Goal: Task Accomplishment & Management: Manage account settings

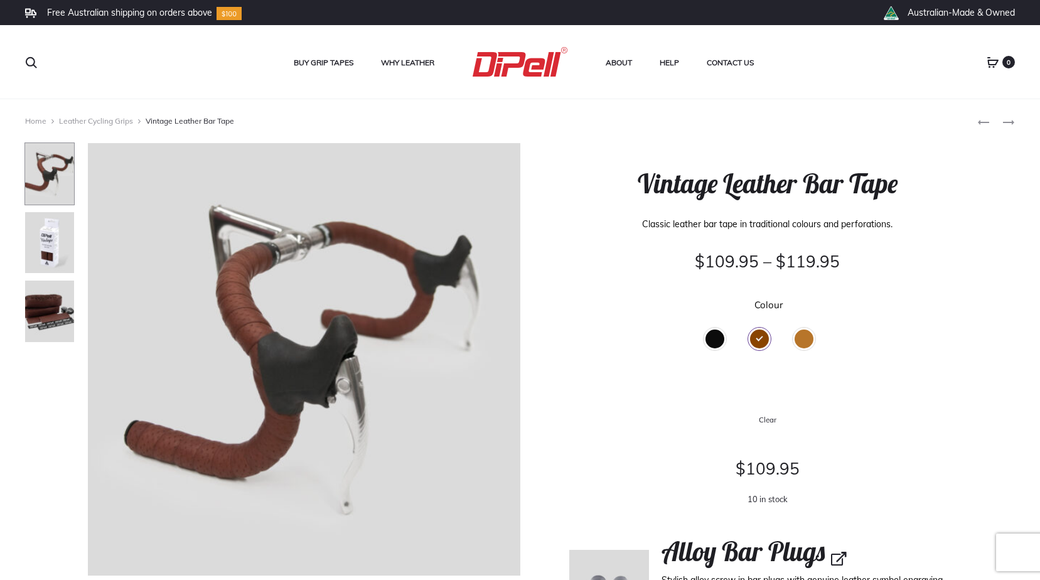
click at [710, 333] on div "Black" at bounding box center [714, 338] width 19 height 19
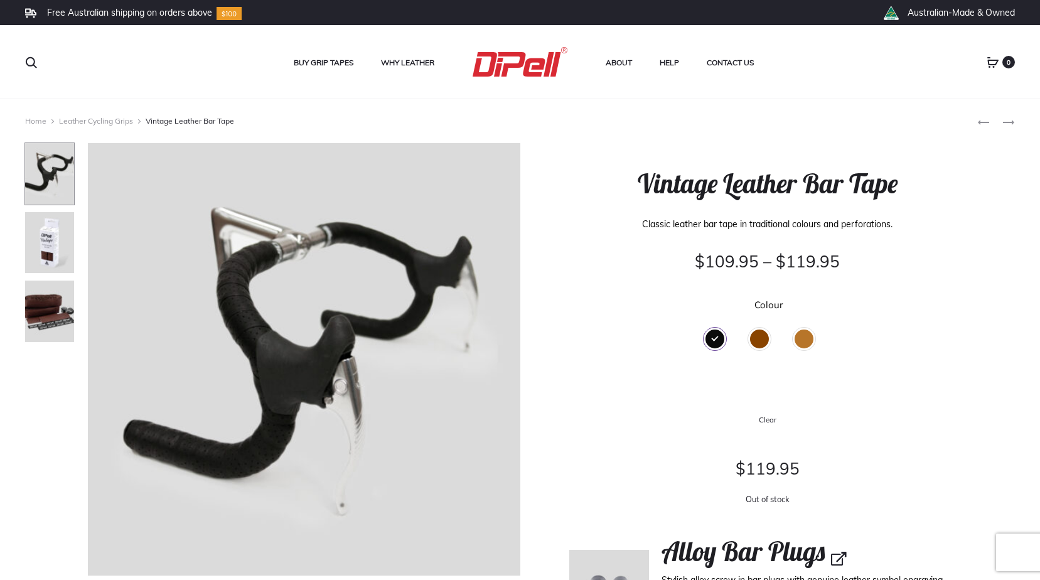
click at [801, 338] on div "Tan" at bounding box center [803, 338] width 19 height 19
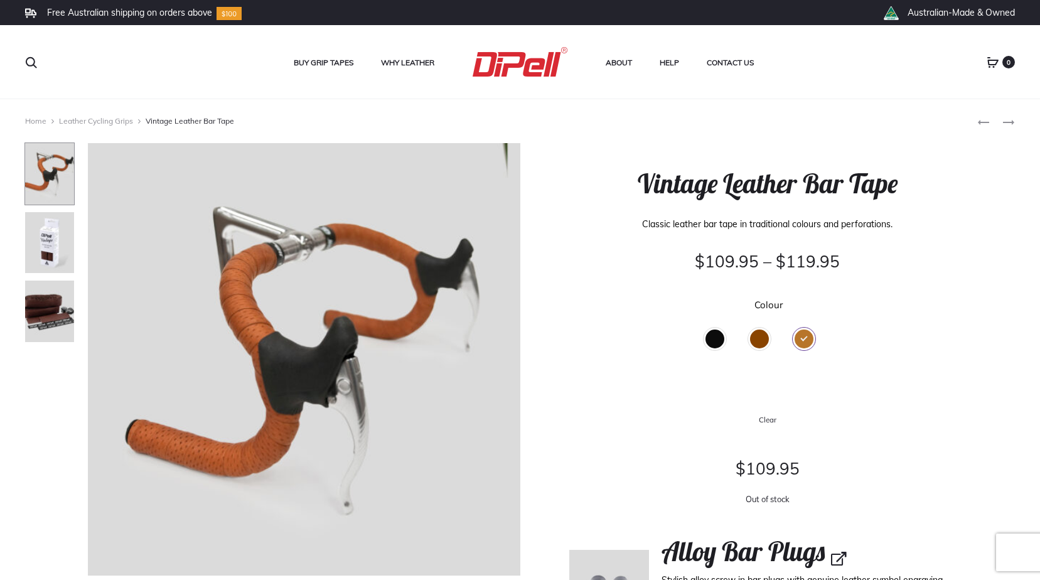
click at [760, 338] on div "Brown" at bounding box center [759, 338] width 19 height 19
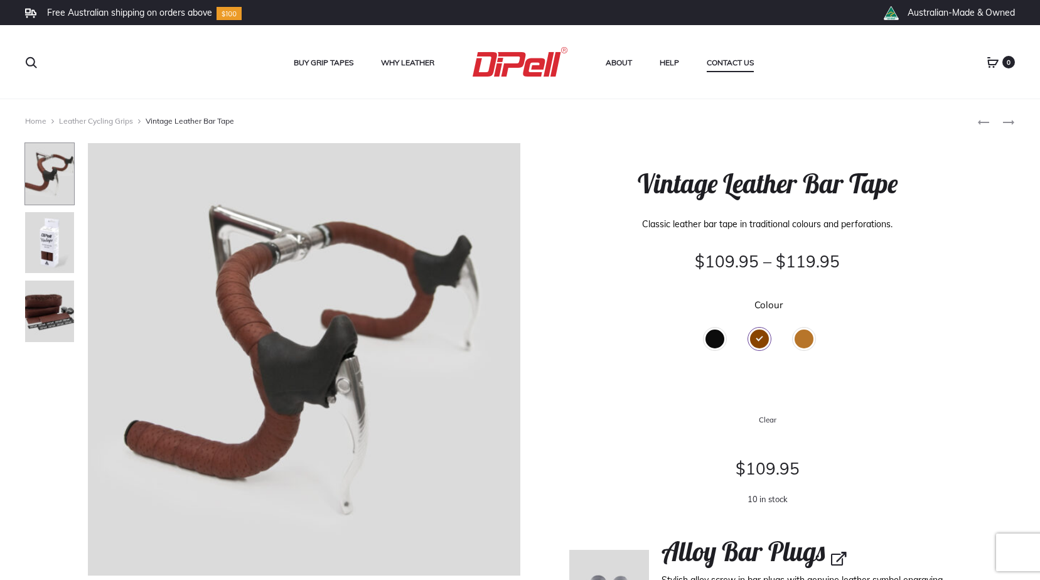
click at [727, 64] on link "Contact Us" at bounding box center [729, 63] width 47 height 16
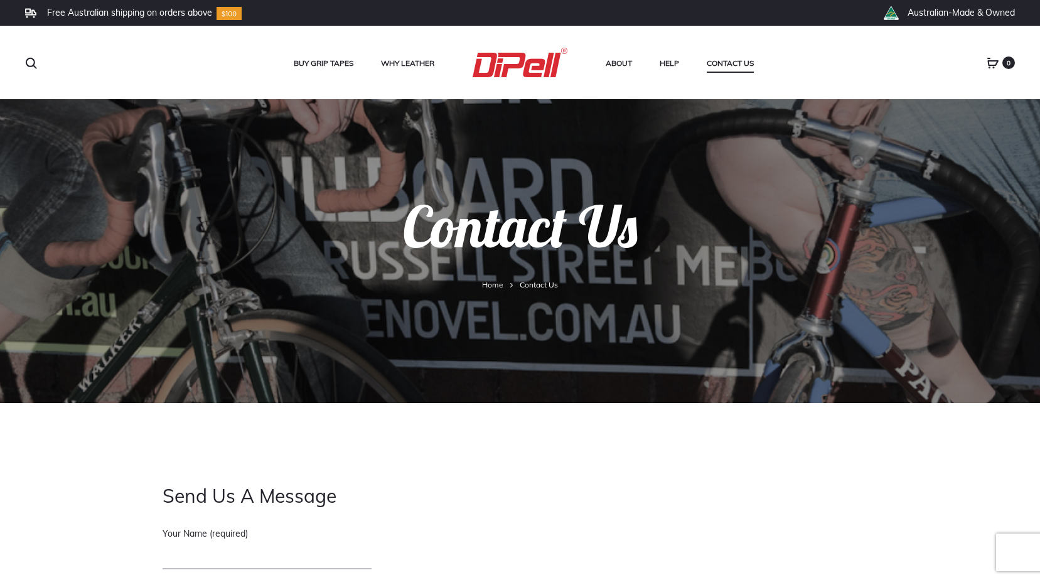
click at [989, 62] on icon at bounding box center [992, 63] width 13 height 13
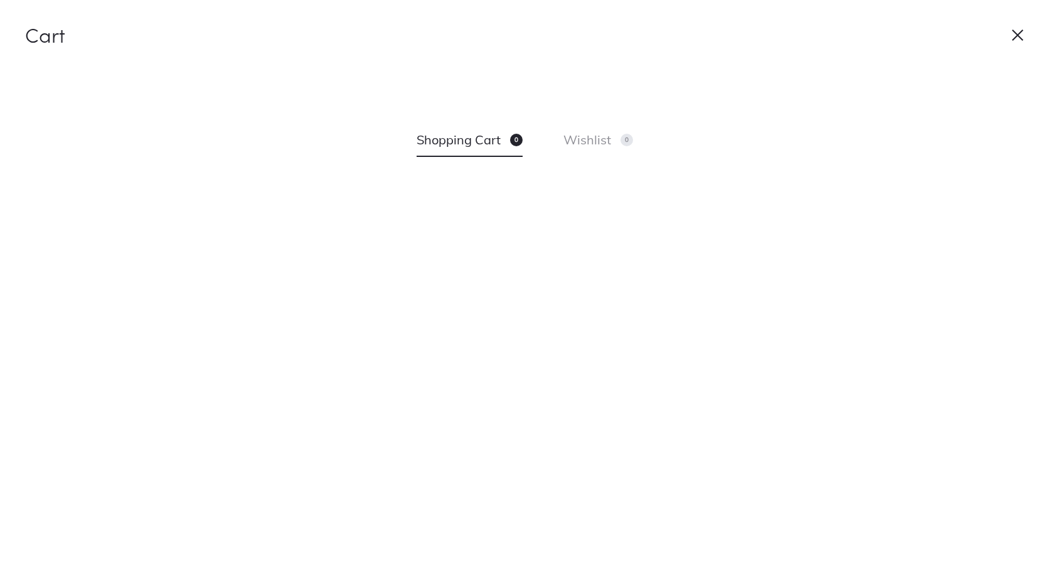
click at [1013, 33] on icon at bounding box center [1017, 35] width 13 height 13
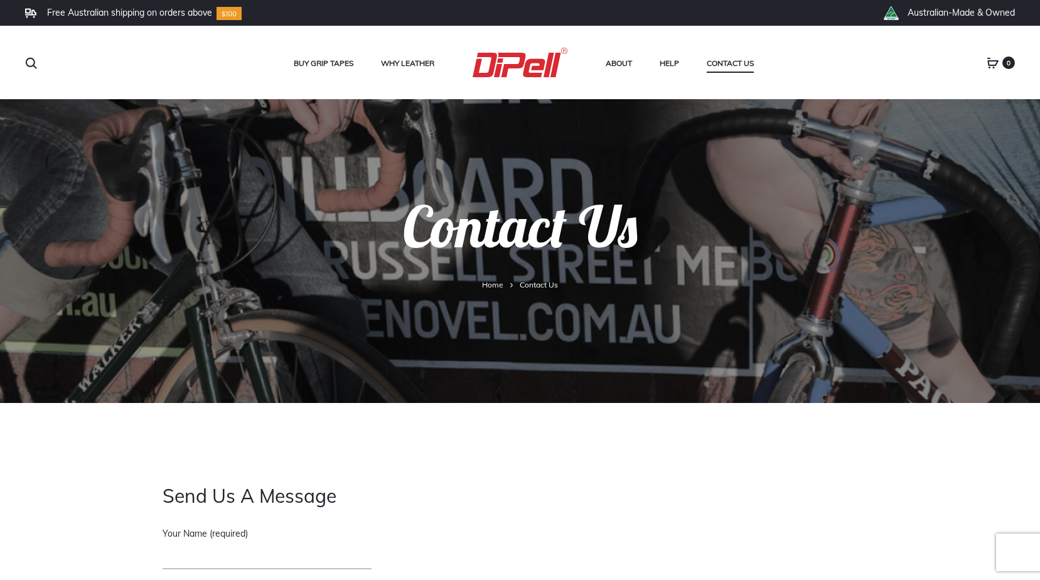
click at [993, 61] on use at bounding box center [993, 63] width 10 height 10
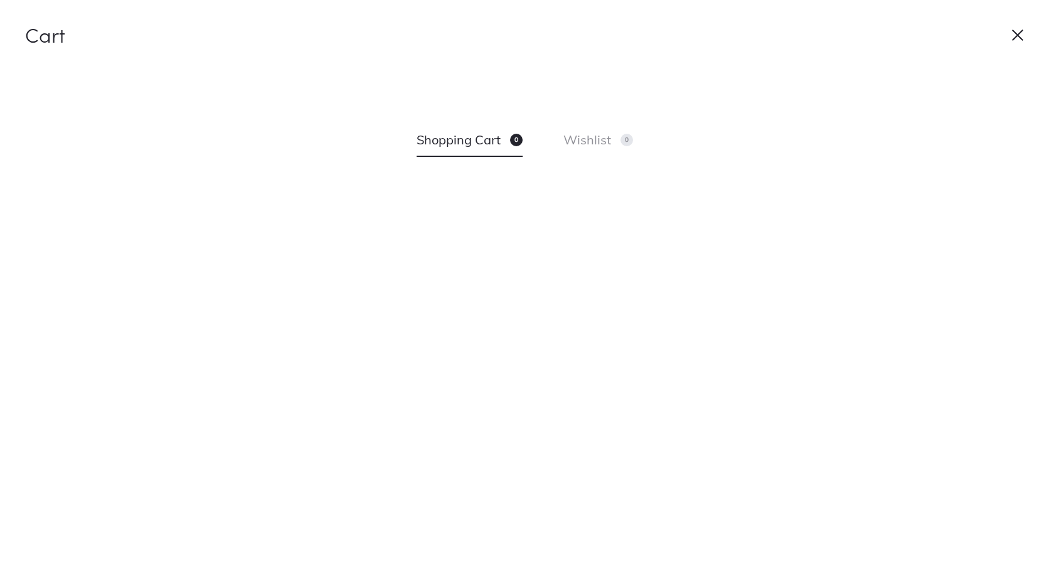
click at [476, 134] on span "Shopping Cart 0" at bounding box center [470, 140] width 106 height 27
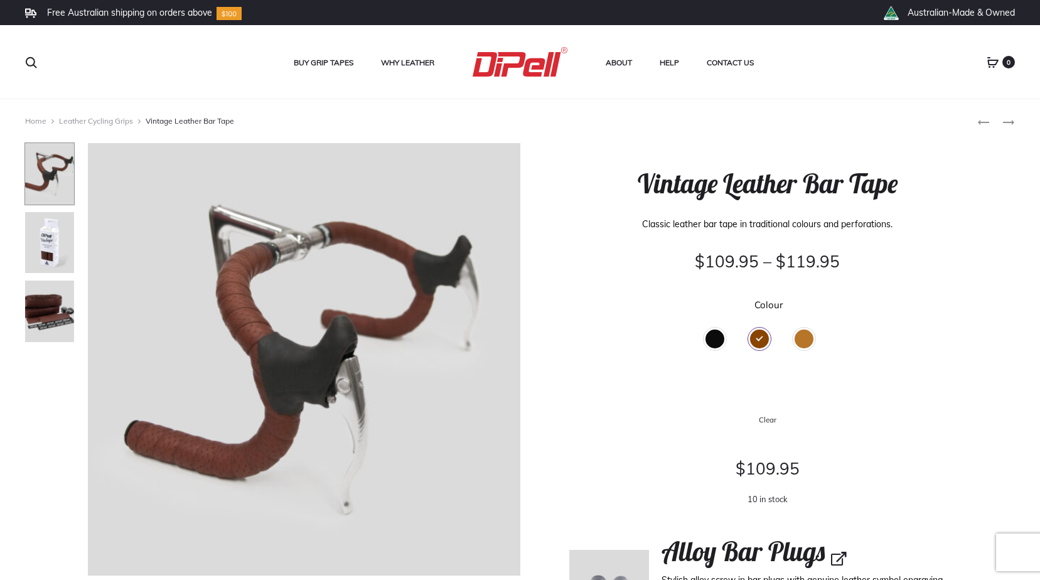
click at [520, 55] on img at bounding box center [520, 61] width 96 height 29
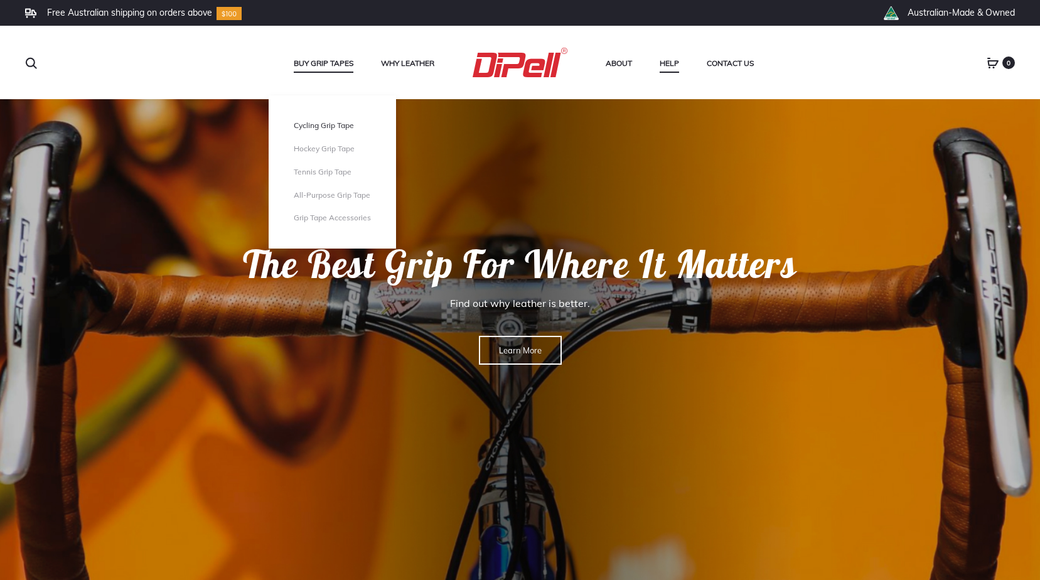
click at [338, 127] on link "Cycling Grip Tape" at bounding box center [332, 125] width 77 height 11
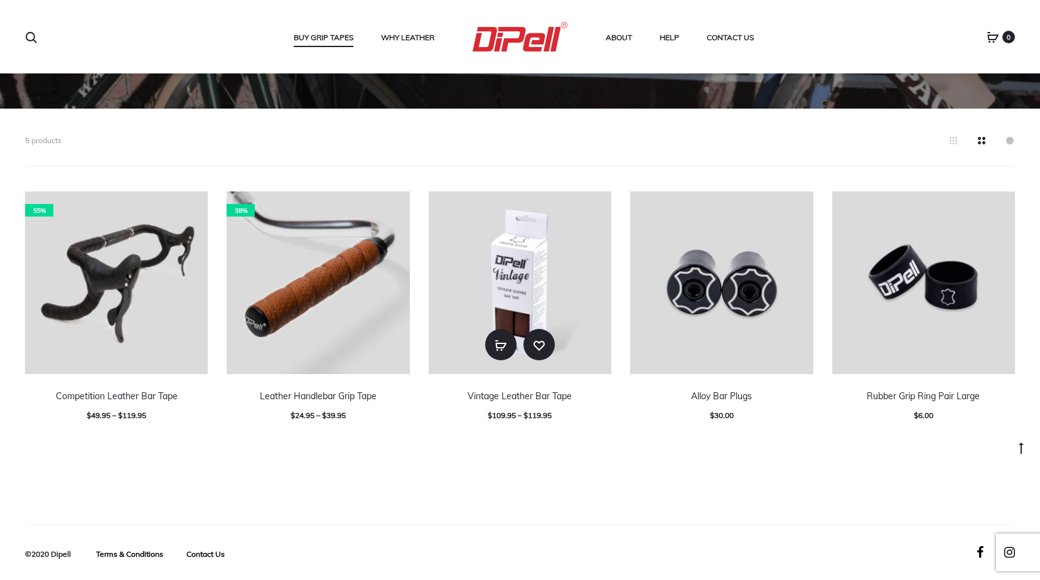
scroll to position [297, 0]
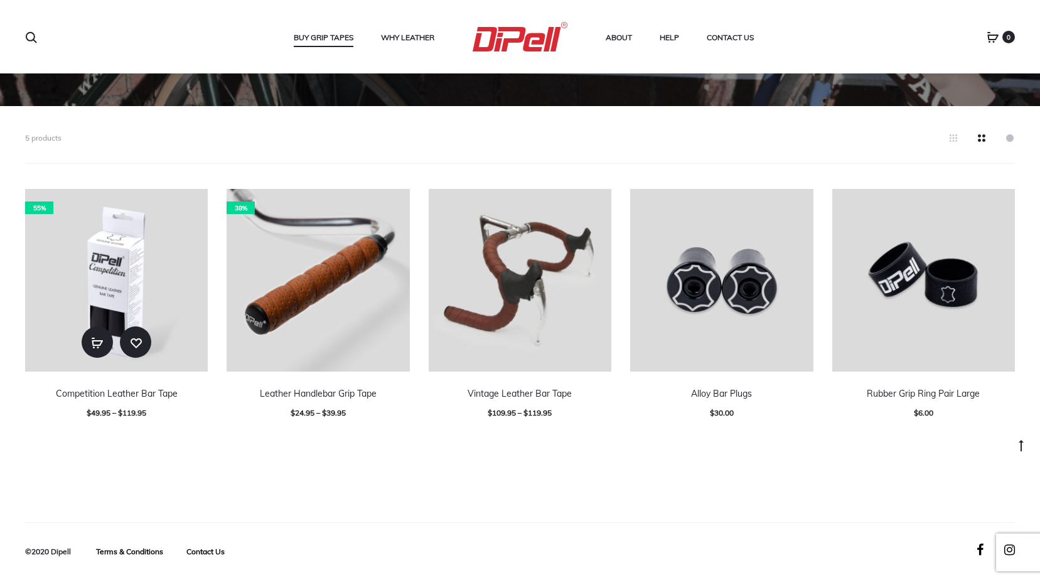
click at [102, 261] on img at bounding box center [116, 280] width 183 height 183
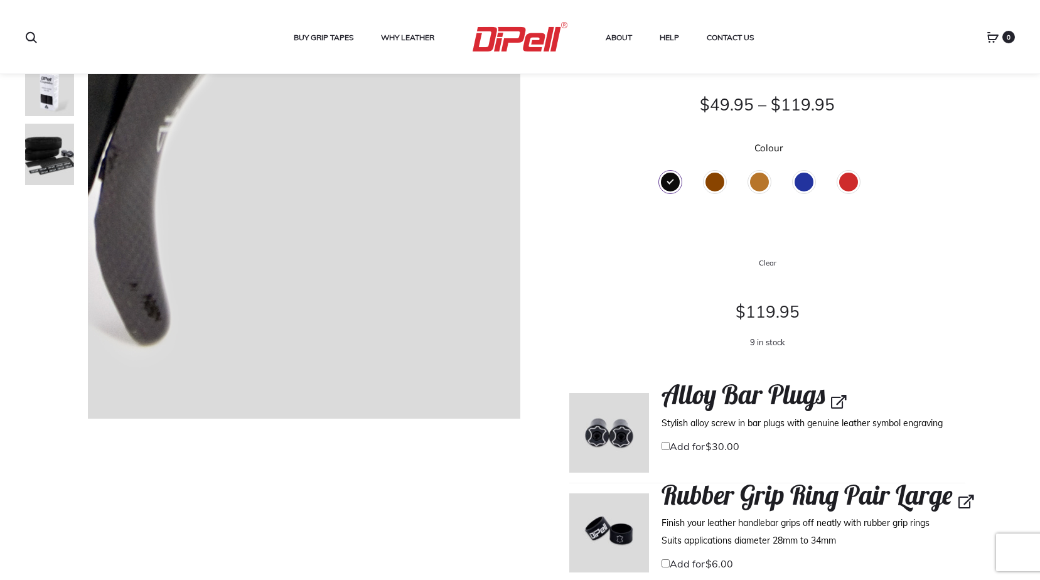
scroll to position [125, 0]
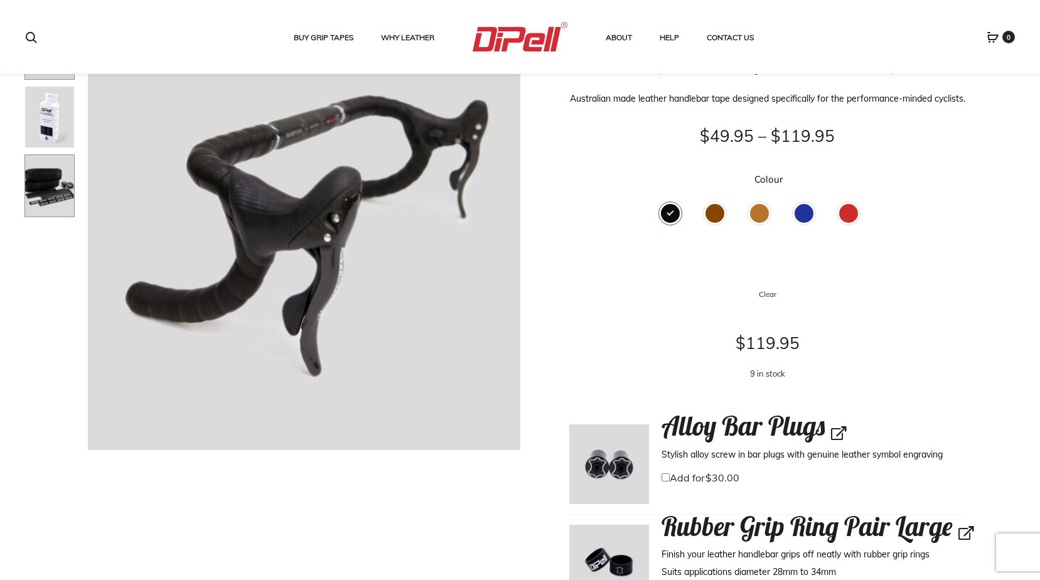
click at [45, 188] on img at bounding box center [49, 185] width 50 height 63
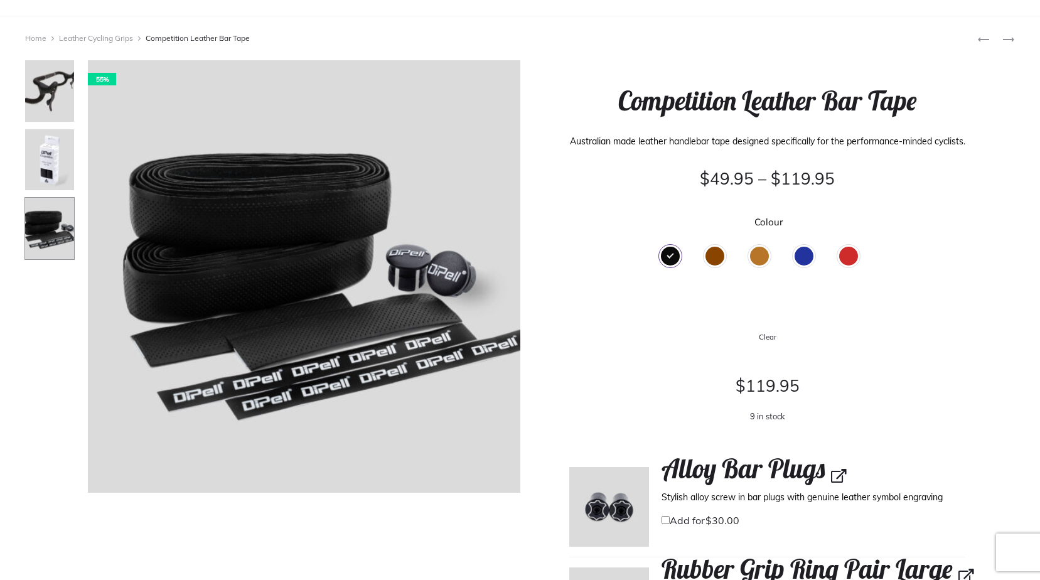
scroll to position [0, 0]
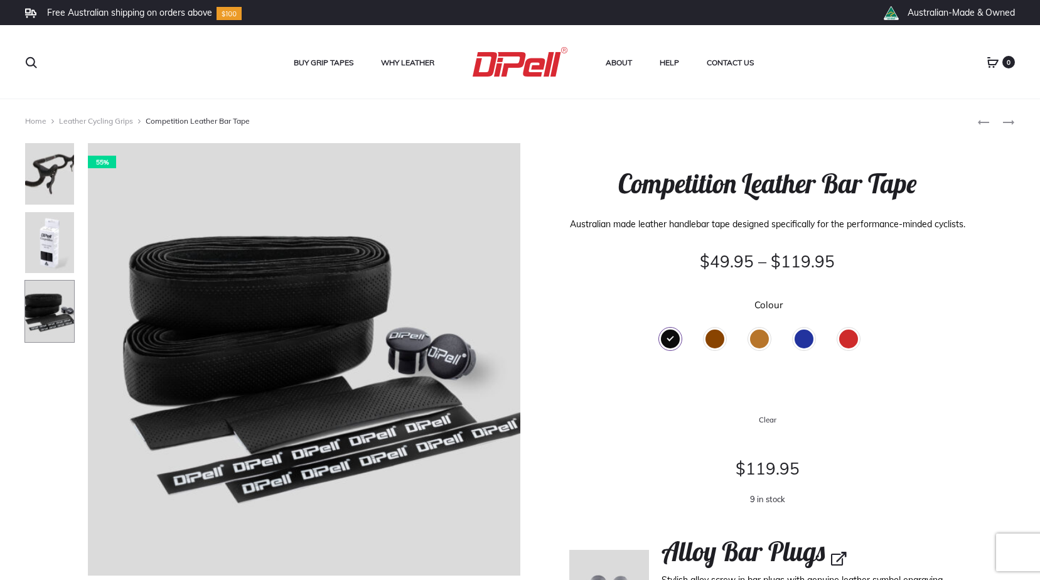
click at [40, 123] on link "Home" at bounding box center [35, 120] width 21 height 9
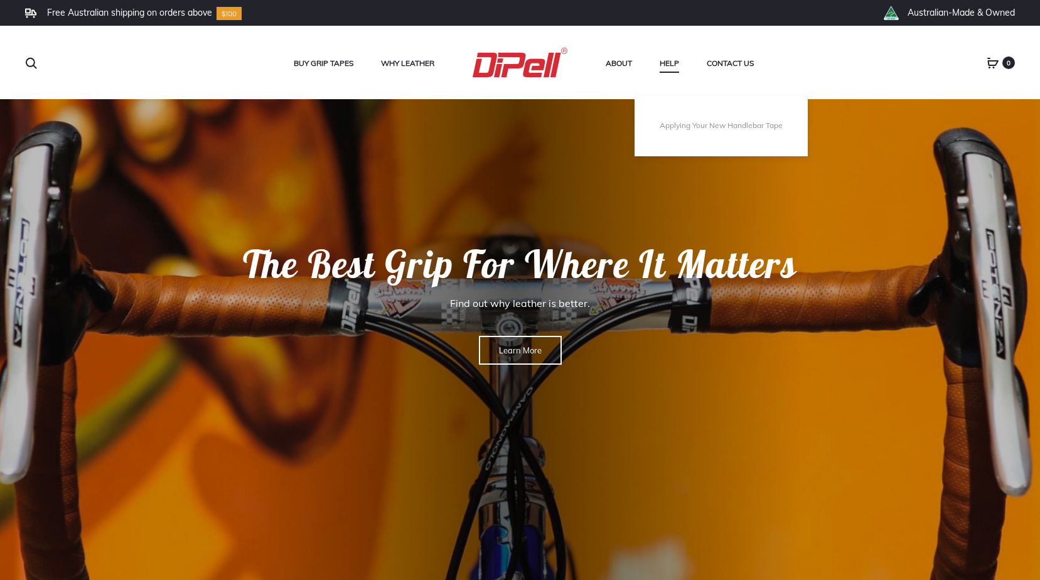
click at [673, 68] on link "Help" at bounding box center [668, 63] width 19 height 16
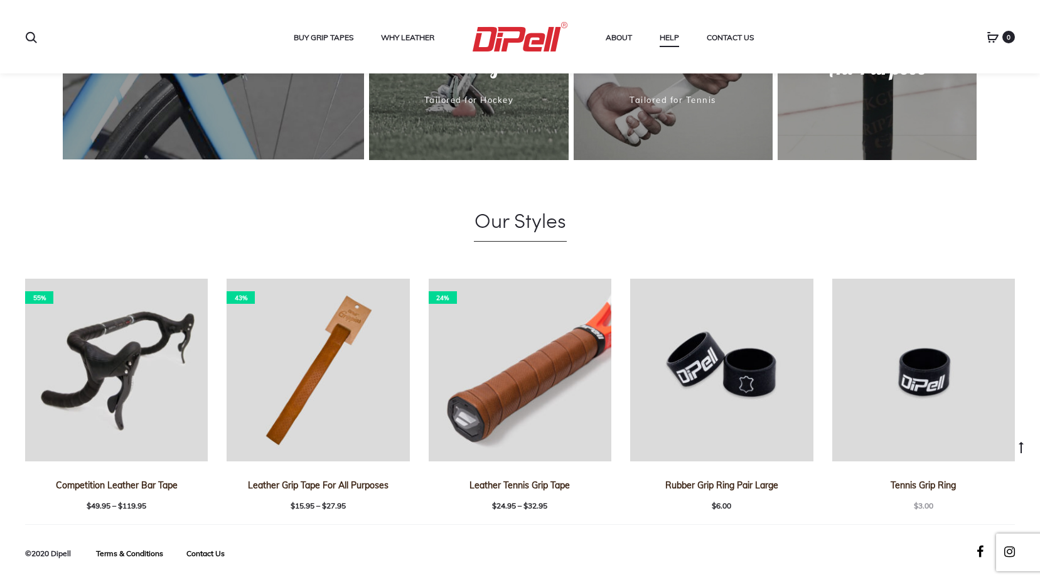
scroll to position [898, 0]
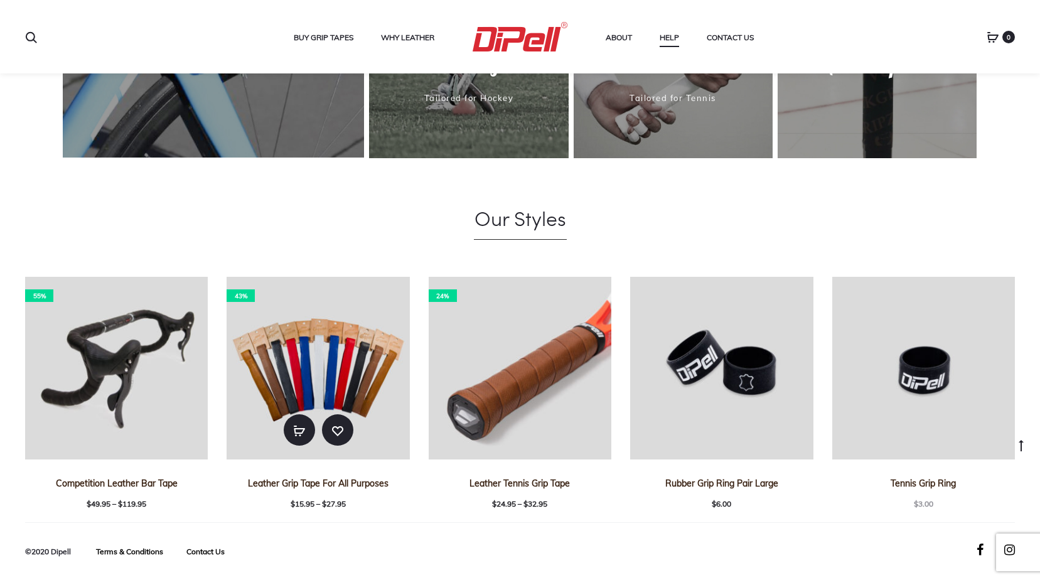
click at [253, 317] on img at bounding box center [318, 368] width 183 height 183
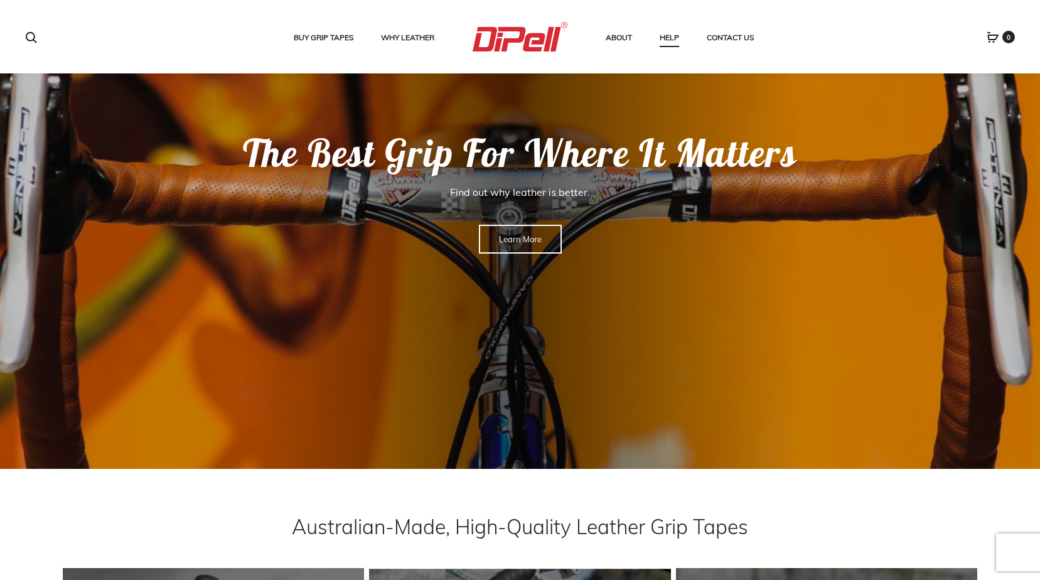
scroll to position [102, 0]
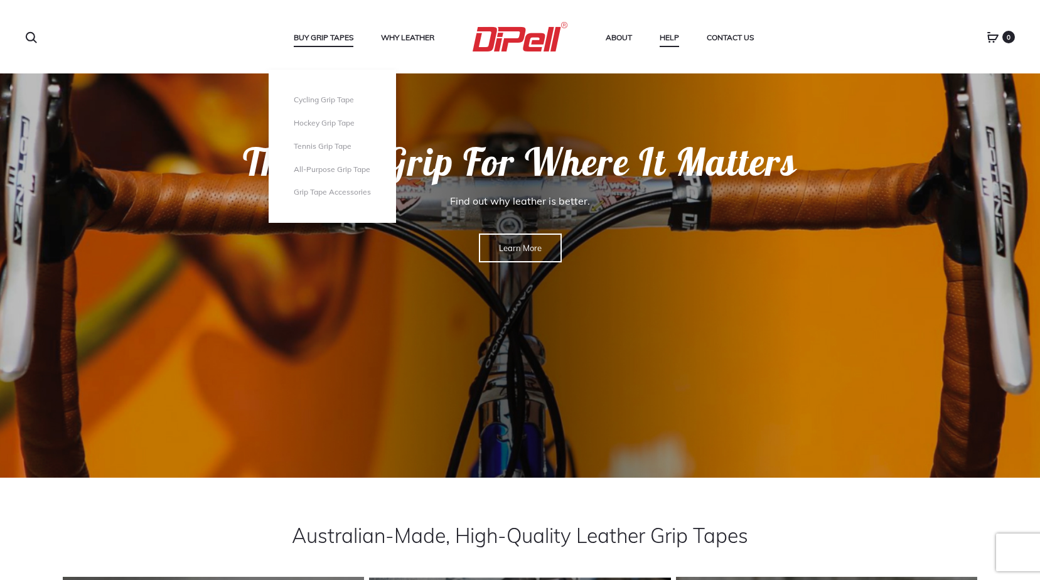
click at [324, 36] on link "Buy Grip Tapes" at bounding box center [324, 37] width 60 height 16
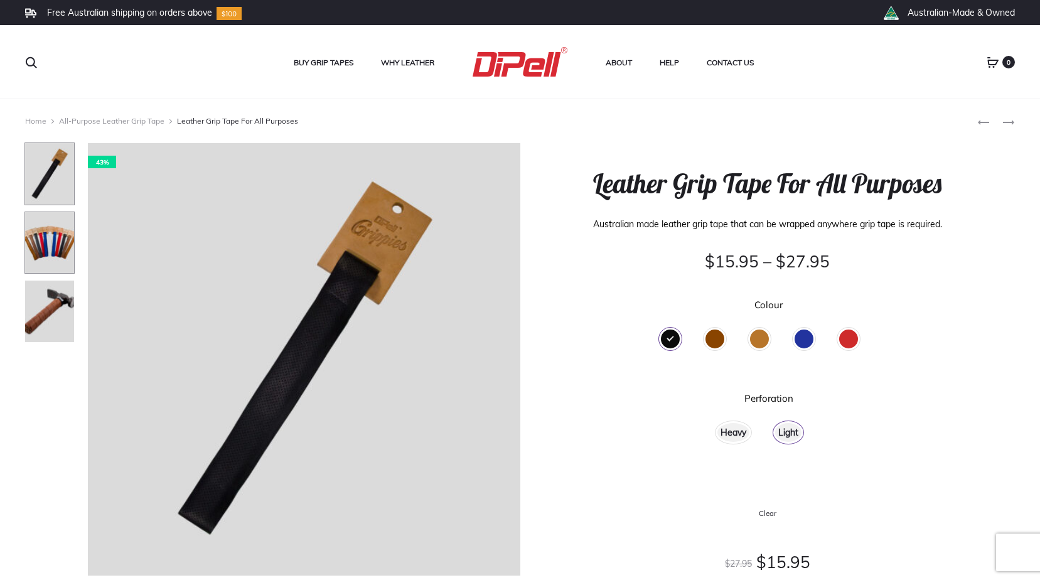
click at [65, 259] on img at bounding box center [49, 242] width 50 height 63
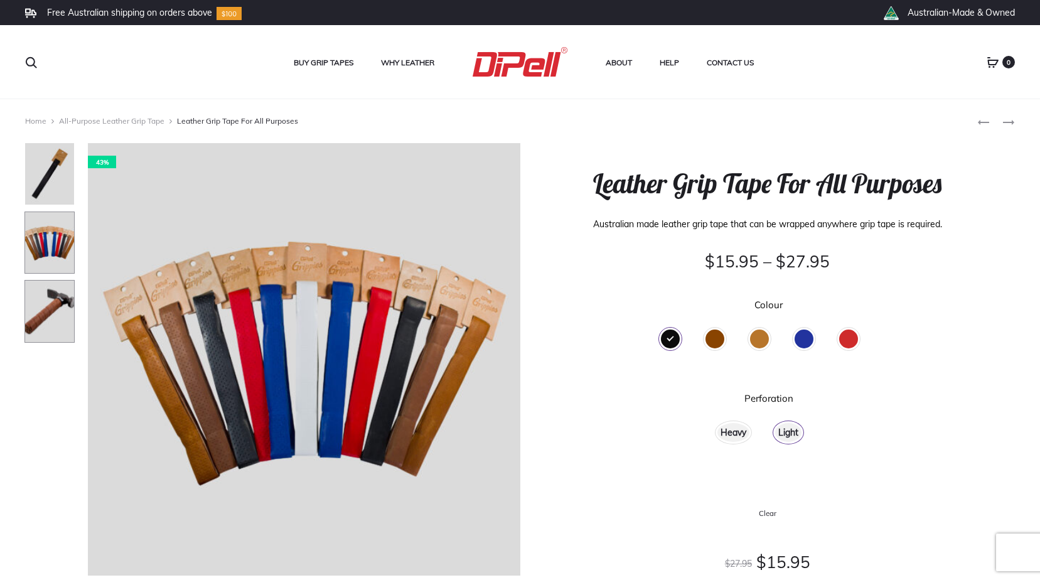
click at [61, 302] on img at bounding box center [49, 311] width 50 height 63
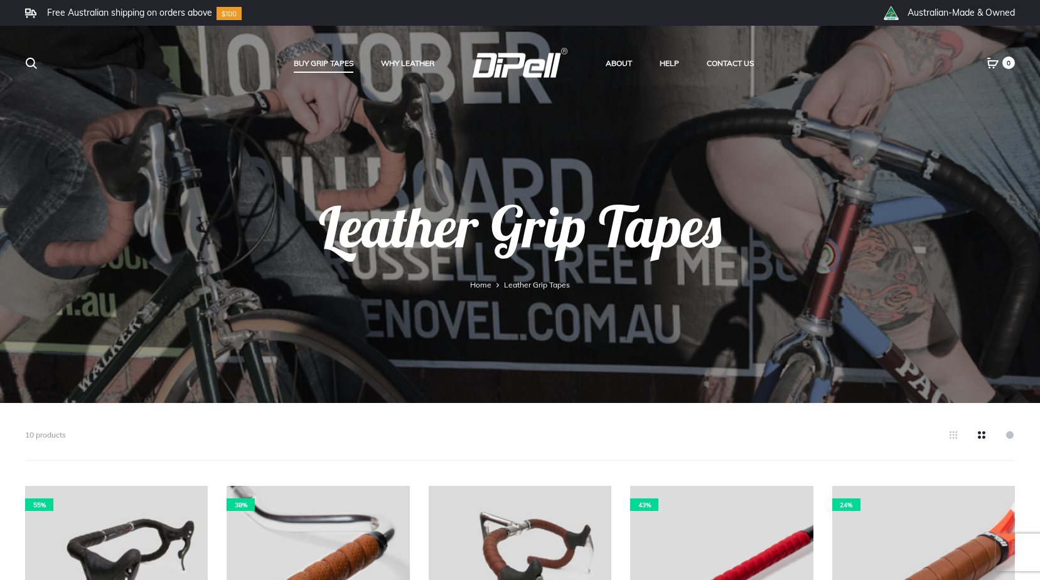
click at [1011, 435] on use at bounding box center [1010, 435] width 8 height 8
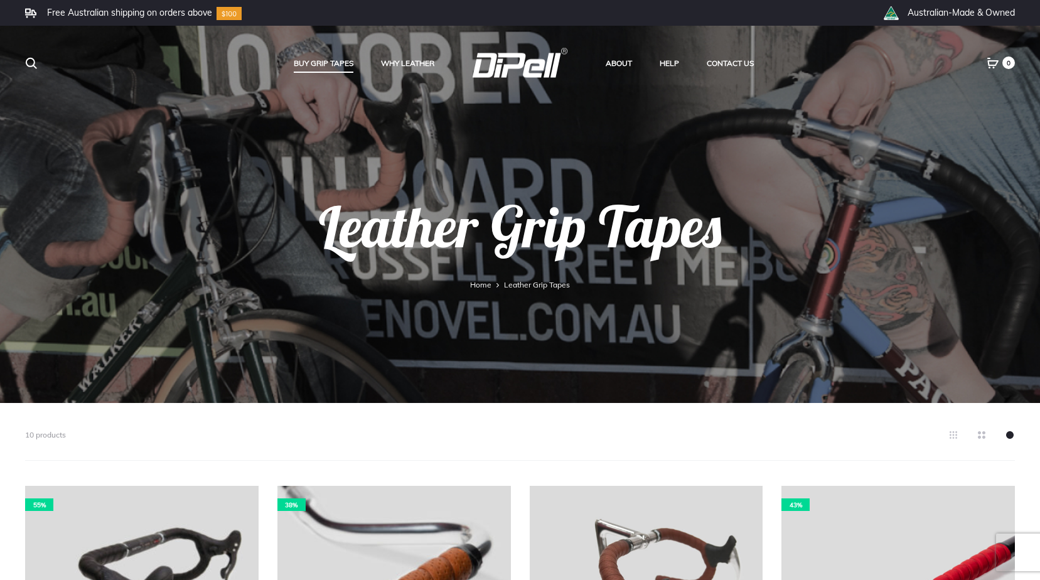
click at [982, 436] on icon at bounding box center [981, 435] width 10 height 10
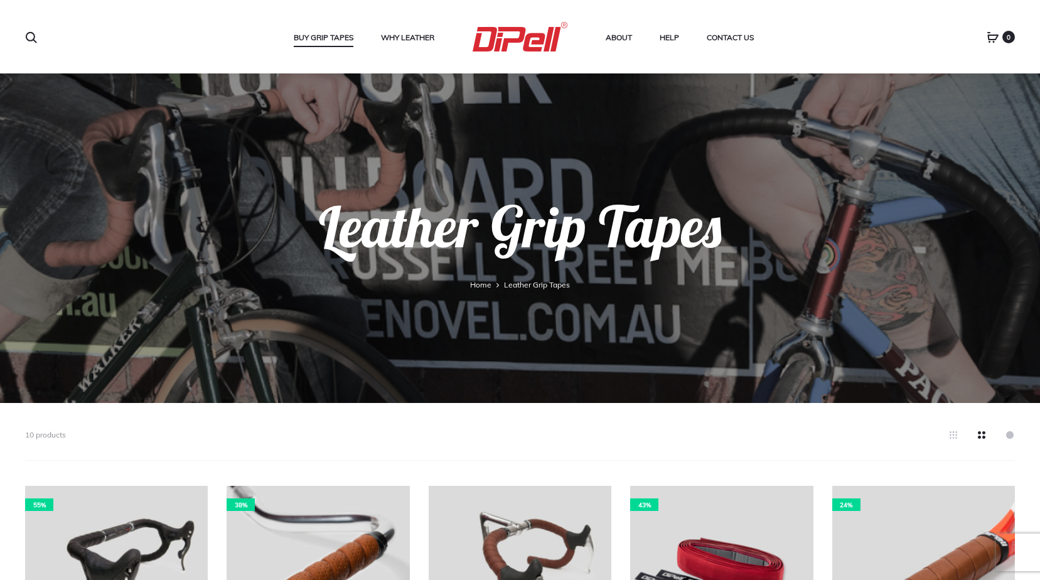
scroll to position [188, 0]
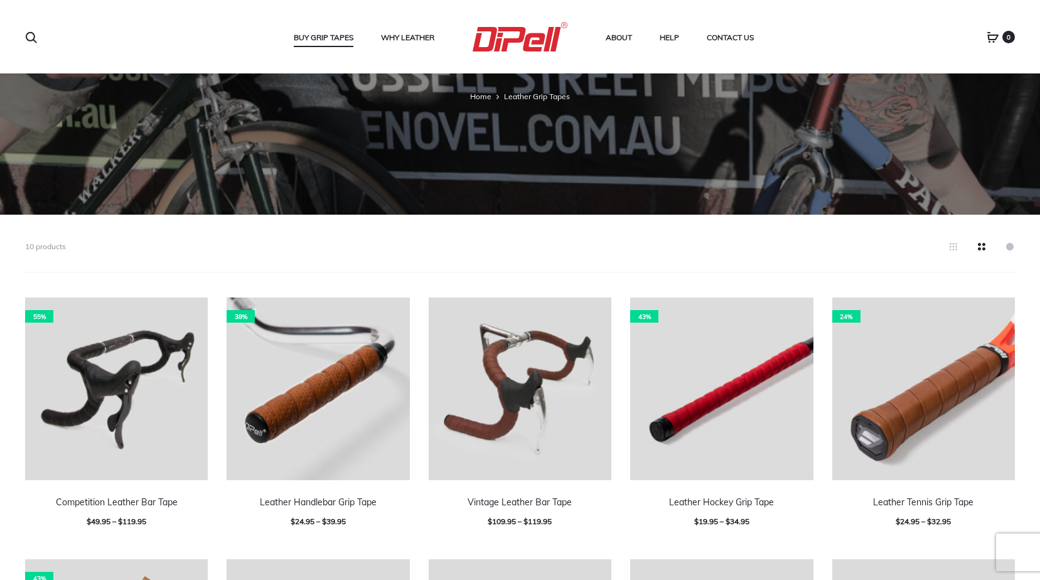
click at [952, 243] on icon at bounding box center [953, 247] width 10 height 10
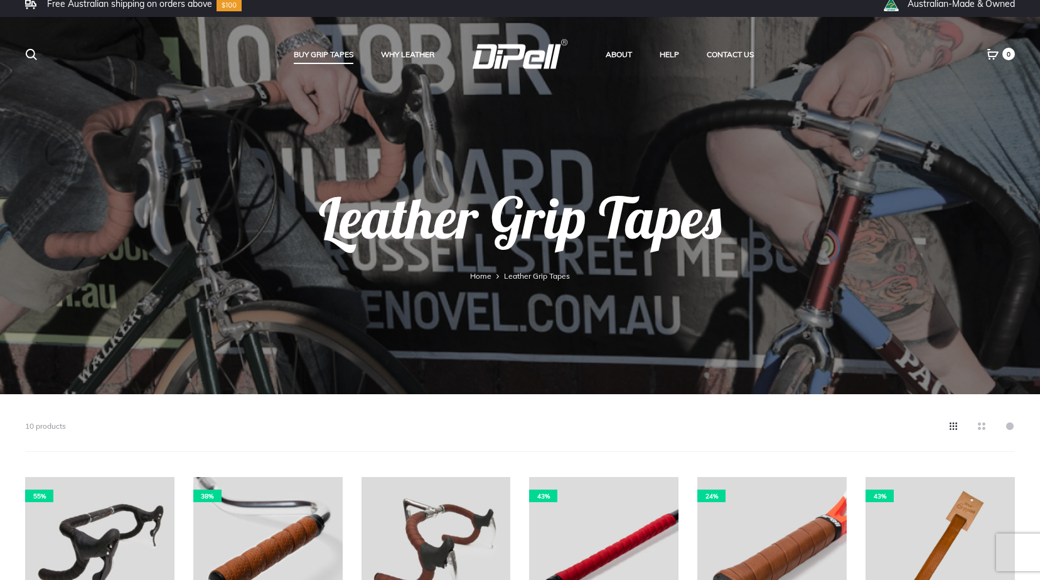
scroll to position [376, 0]
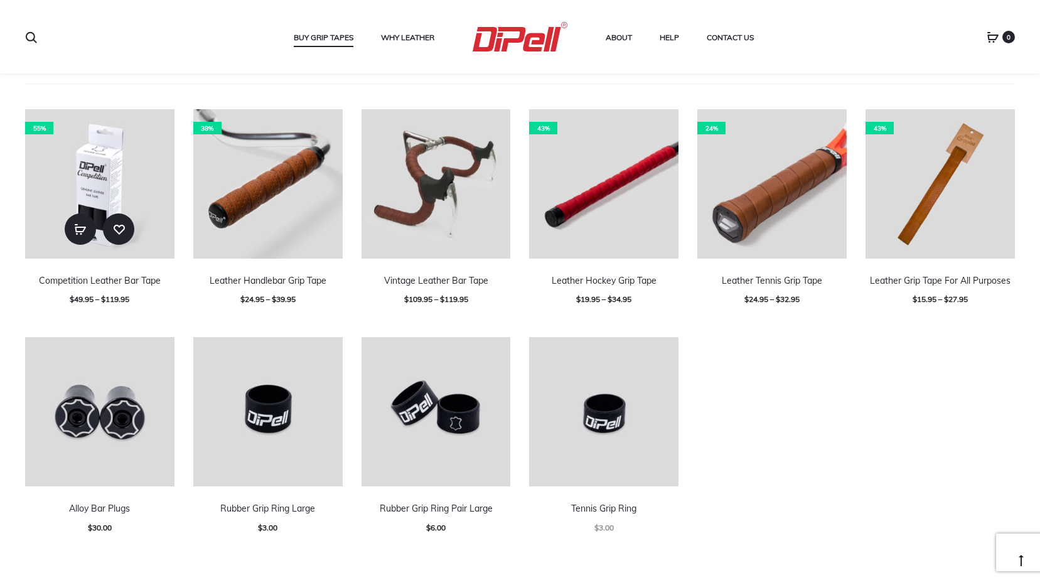
click at [100, 168] on img at bounding box center [99, 183] width 149 height 149
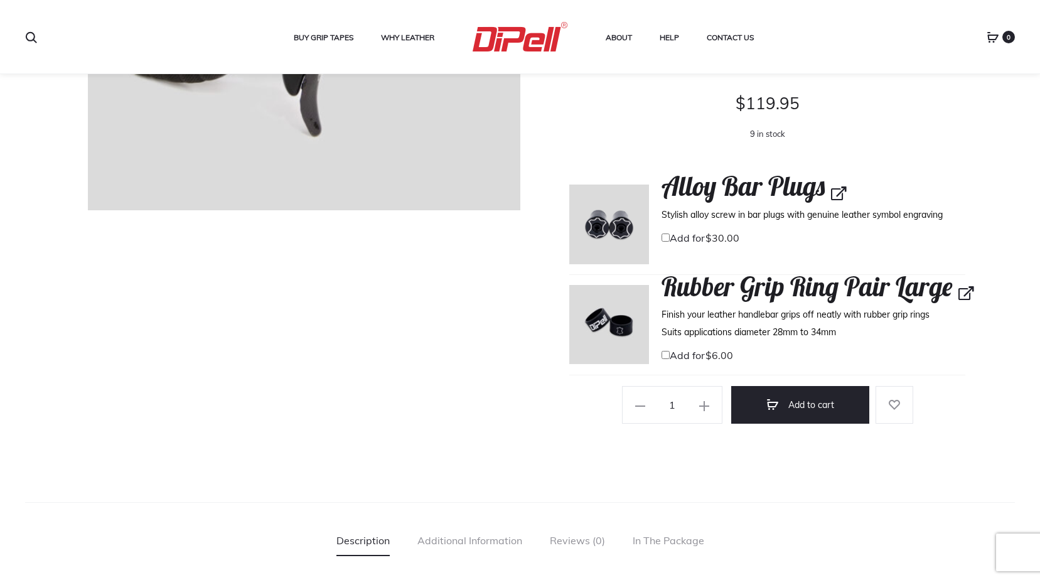
scroll to position [376, 0]
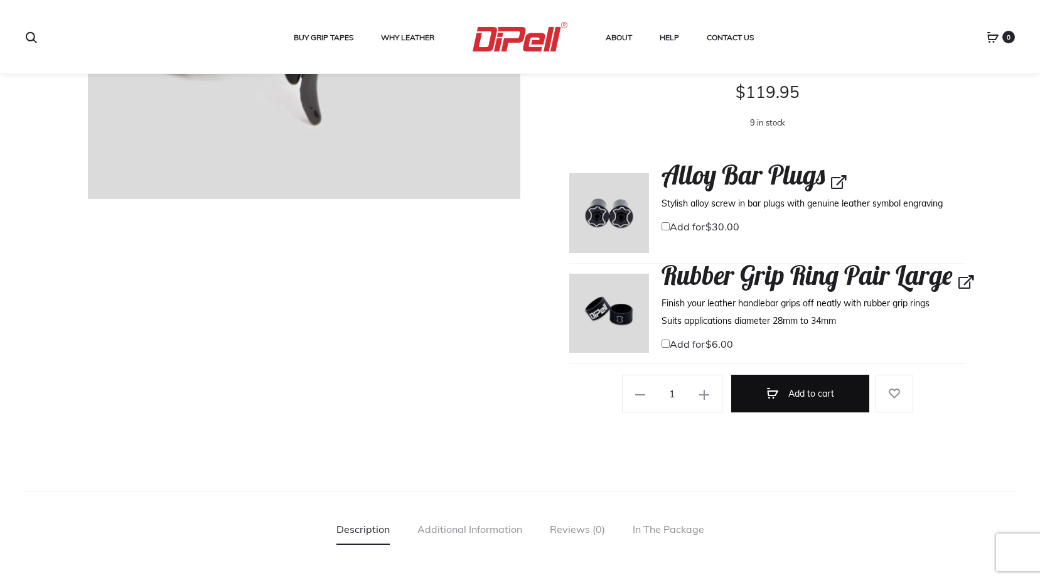
click at [795, 412] on button "Add to cart" at bounding box center [800, 394] width 138 height 38
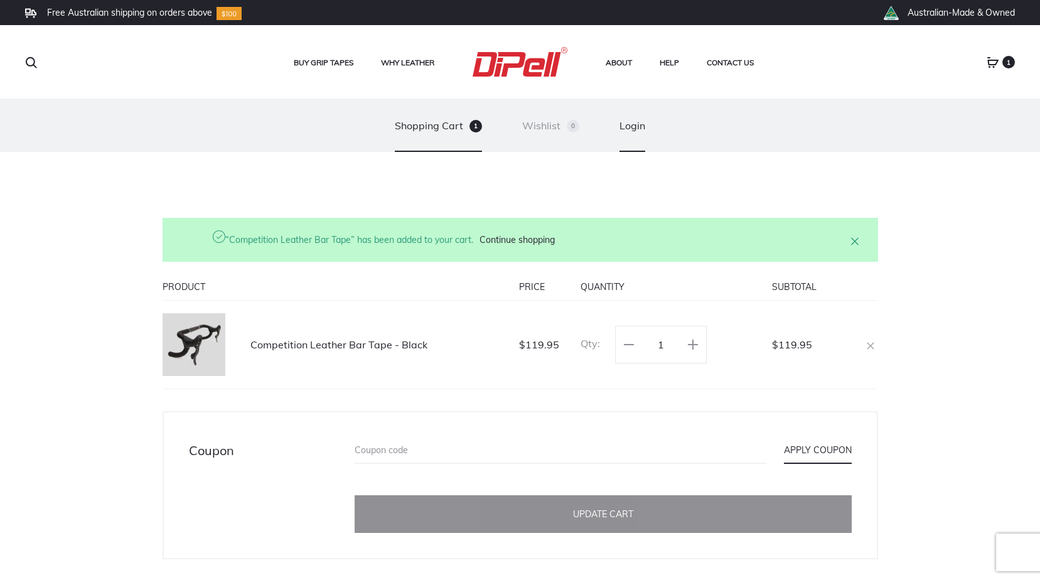
click at [627, 124] on link "Login" at bounding box center [632, 125] width 26 height 53
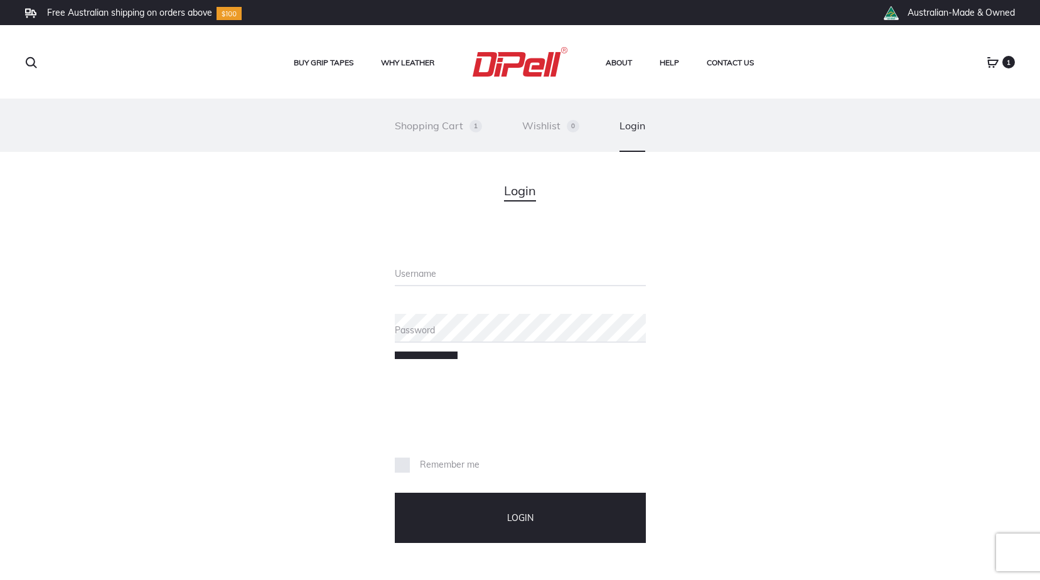
click at [427, 275] on label "Username" at bounding box center [520, 273] width 251 height 9
click at [427, 275] on input "Username" at bounding box center [520, 271] width 251 height 29
type input "[PERSON_NAME][EMAIL_ADDRESS][DOMAIN_NAME]"
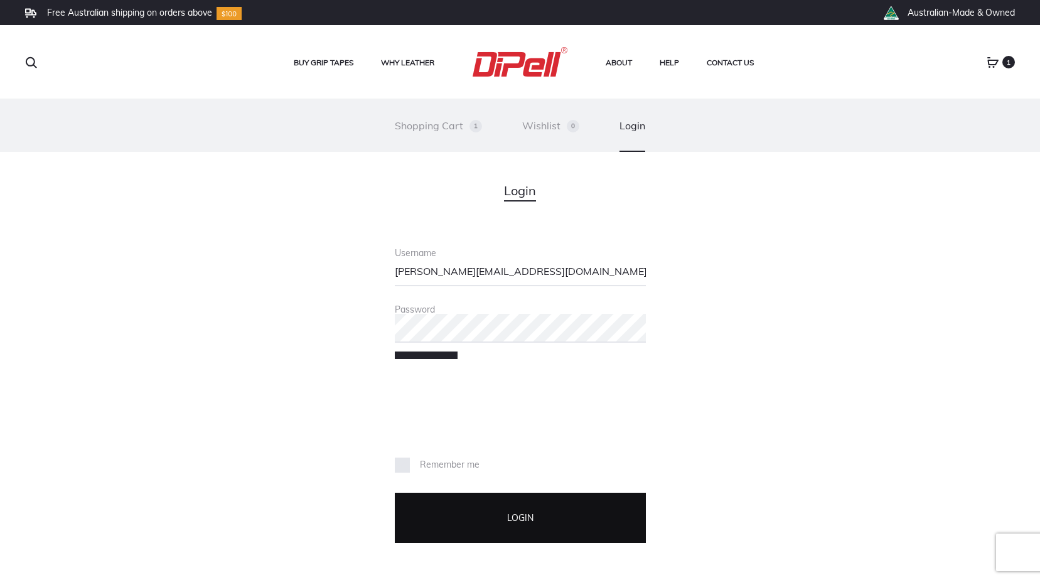
click at [489, 503] on button "Login" at bounding box center [520, 518] width 251 height 50
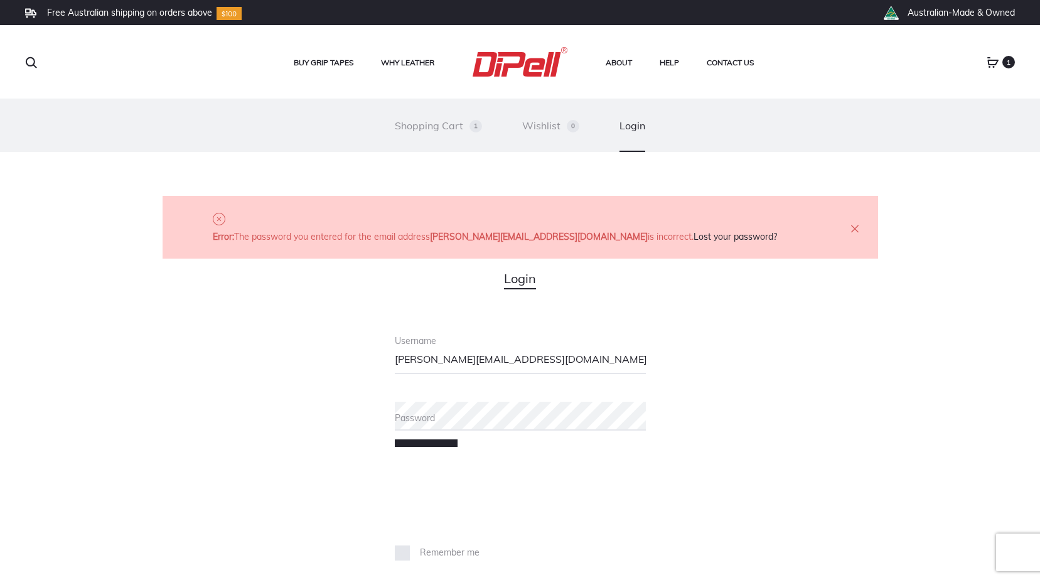
click at [410, 417] on label "Password" at bounding box center [520, 417] width 251 height 9
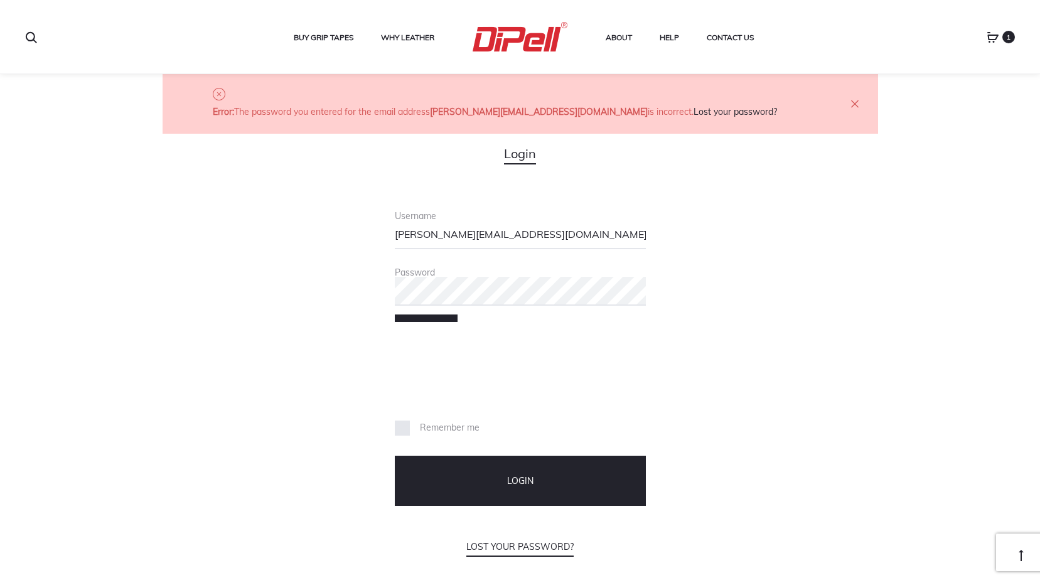
scroll to position [125, 0]
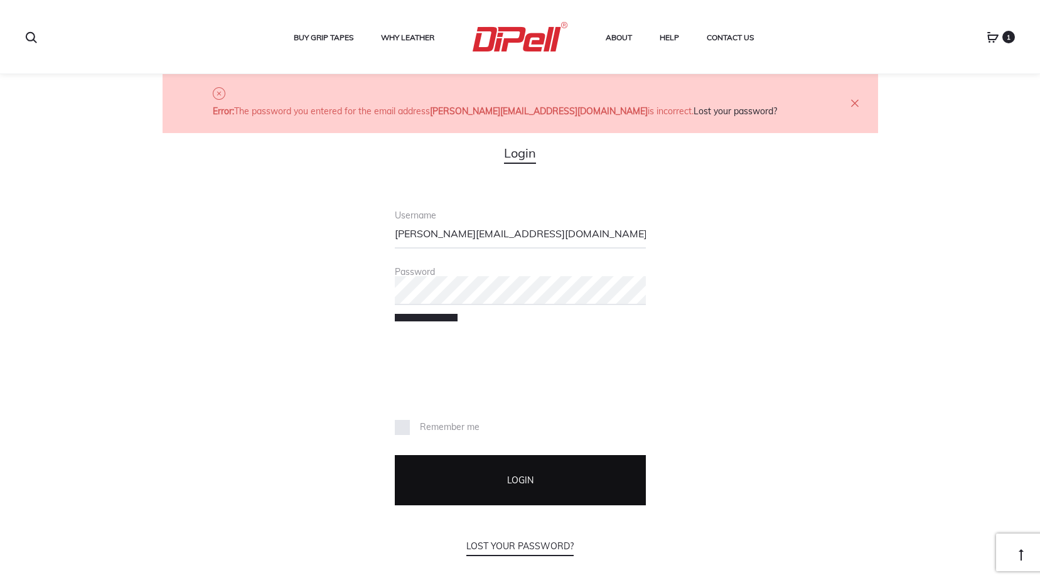
click at [429, 479] on button "Login" at bounding box center [520, 480] width 251 height 50
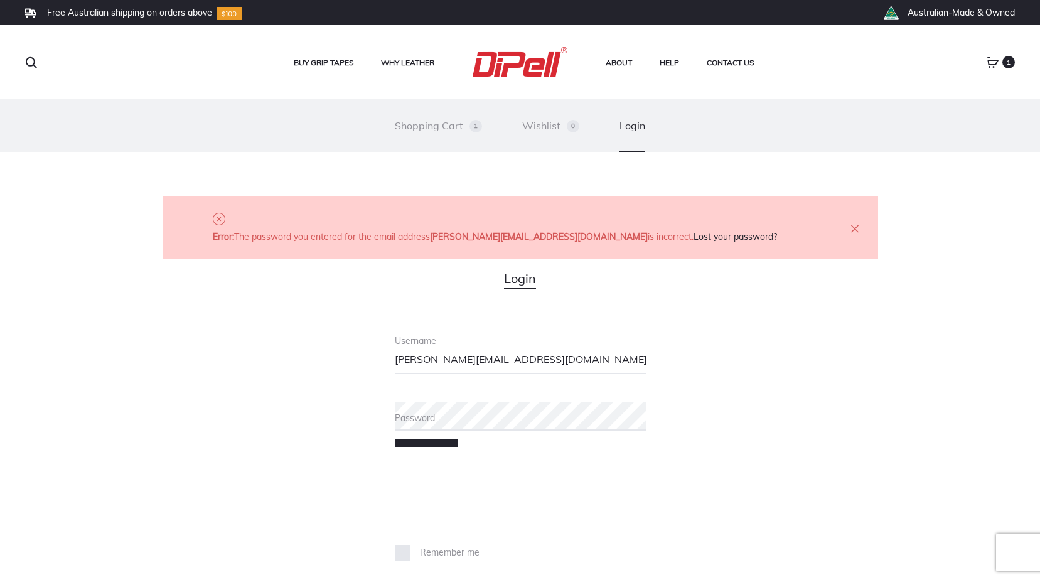
click at [406, 413] on label "Password" at bounding box center [520, 417] width 251 height 9
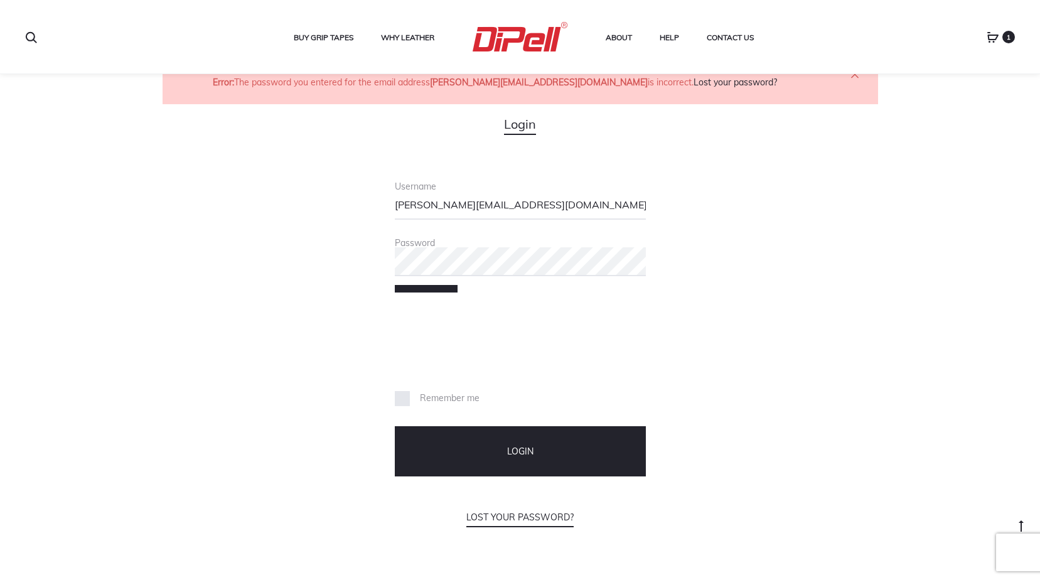
scroll to position [188, 0]
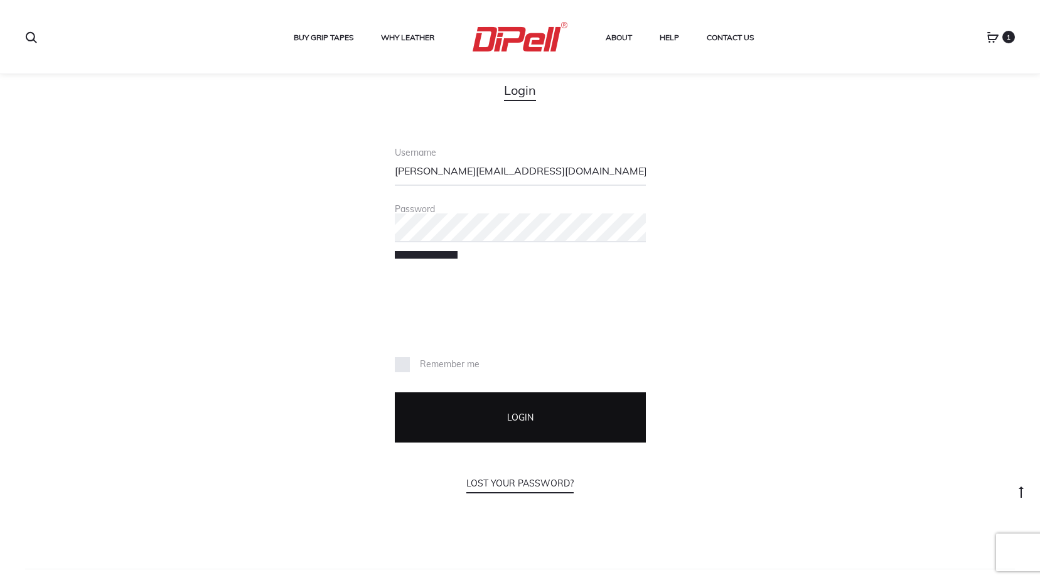
click at [491, 417] on button "Login" at bounding box center [520, 417] width 251 height 50
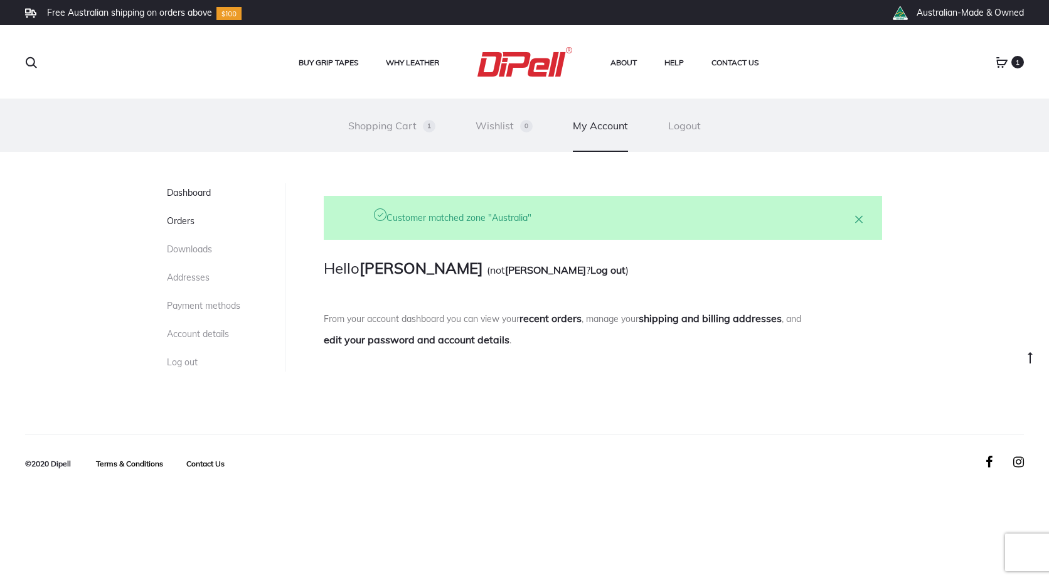
click at [188, 223] on link "Orders" at bounding box center [181, 220] width 28 height 11
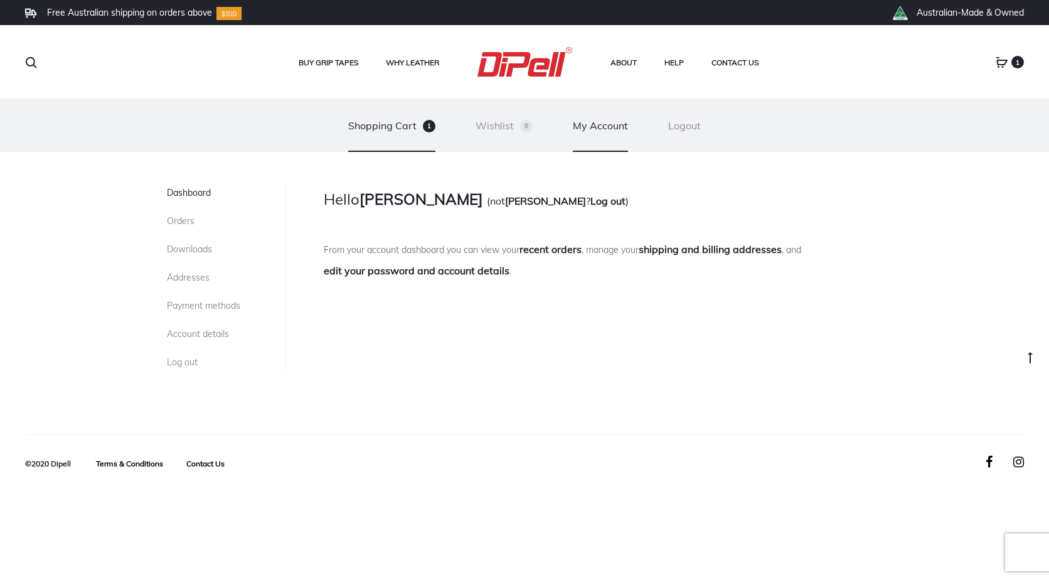
click at [394, 123] on link "Shopping Cart 1" at bounding box center [391, 125] width 87 height 53
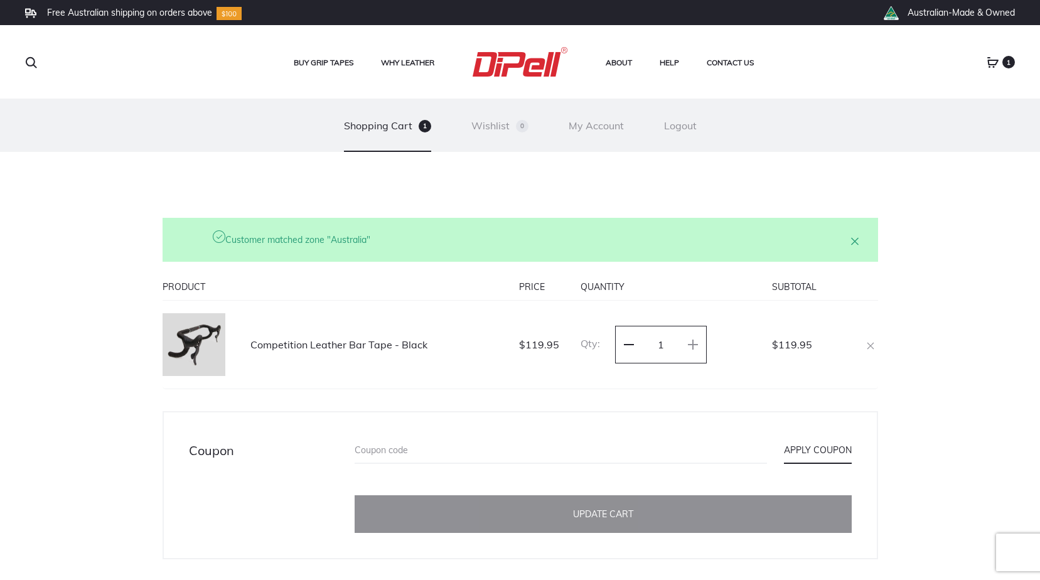
click at [624, 343] on icon at bounding box center [629, 344] width 10 height 10
type input "0"
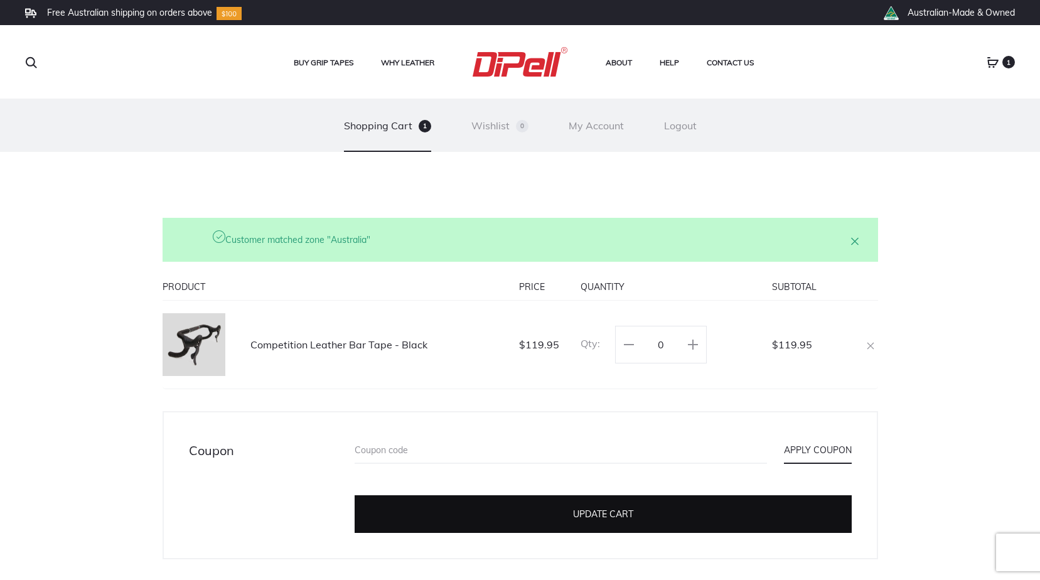
click at [535, 502] on button "Update cart" at bounding box center [602, 514] width 497 height 38
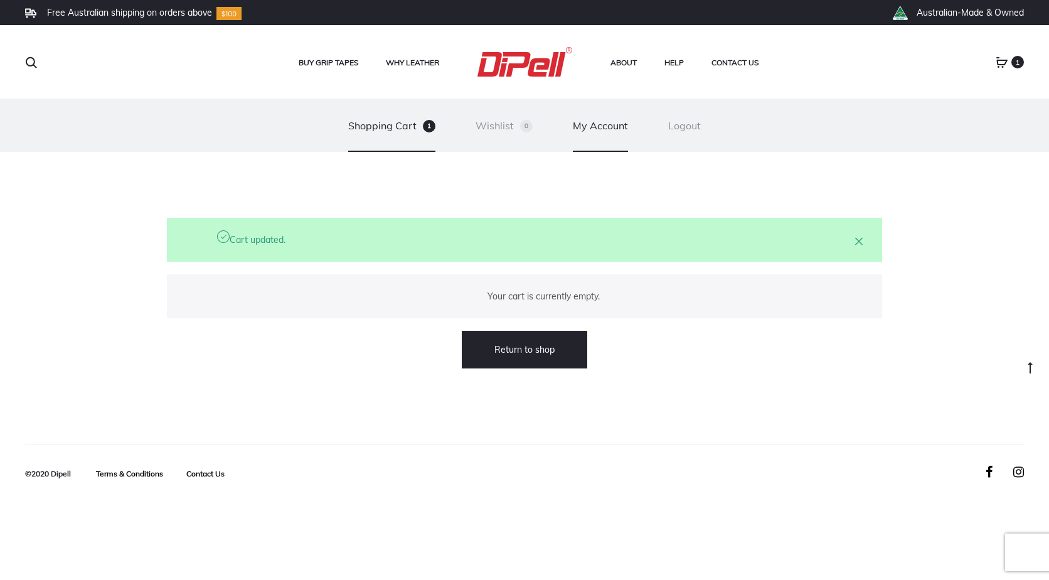
click at [591, 124] on link "My Account" at bounding box center [600, 125] width 55 height 53
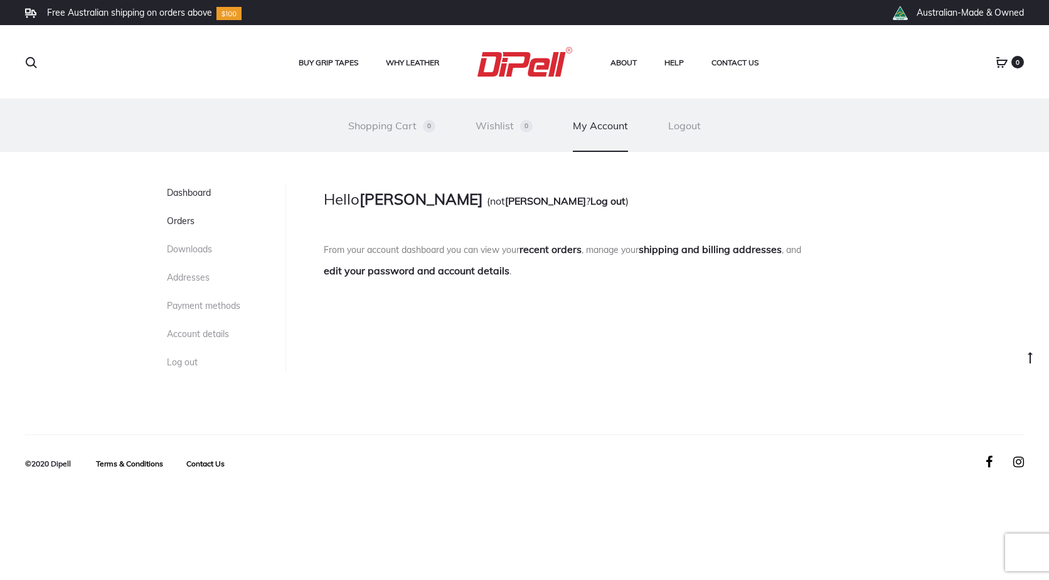
click at [185, 220] on link "Orders" at bounding box center [181, 220] width 28 height 11
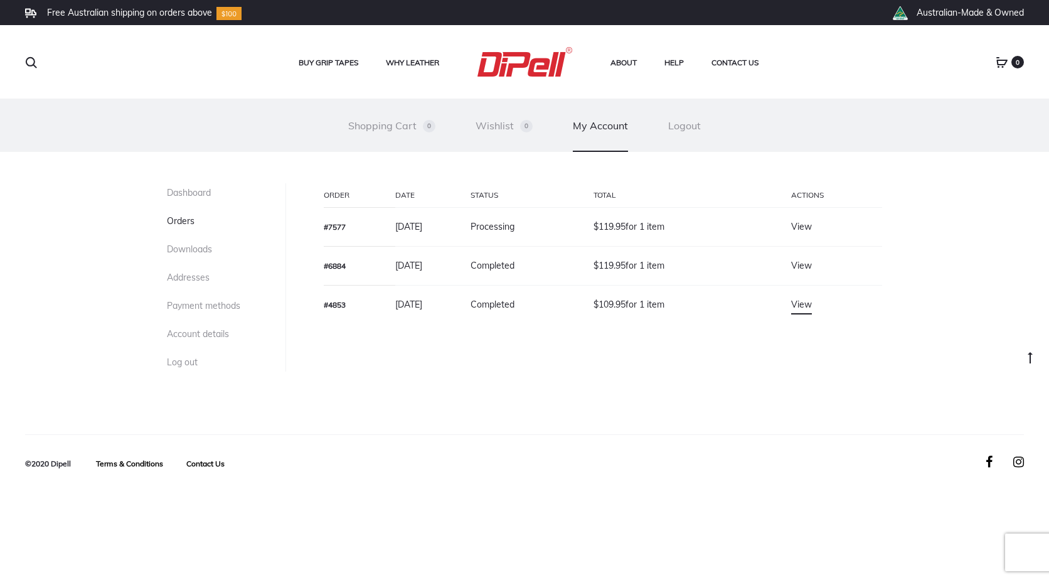
click at [812, 307] on link "View" at bounding box center [801, 304] width 21 height 13
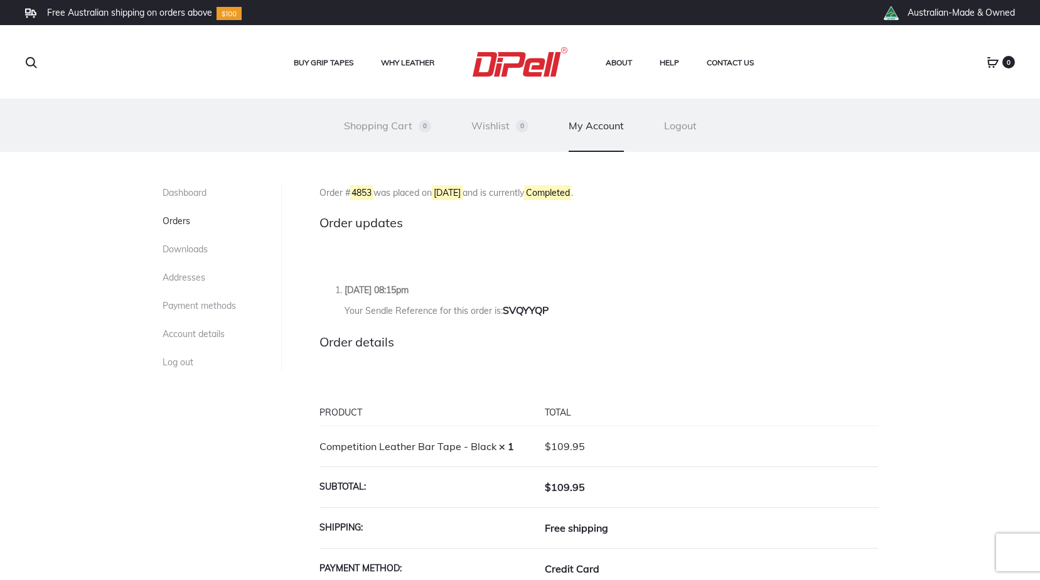
click at [181, 221] on link "Orders" at bounding box center [177, 220] width 28 height 11
